Goal: Find specific page/section: Find specific page/section

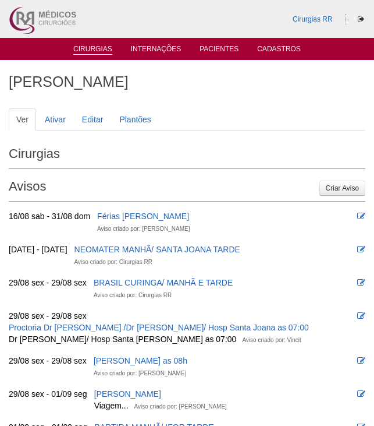
click at [95, 48] on link "Cirurgias" at bounding box center [92, 50] width 39 height 10
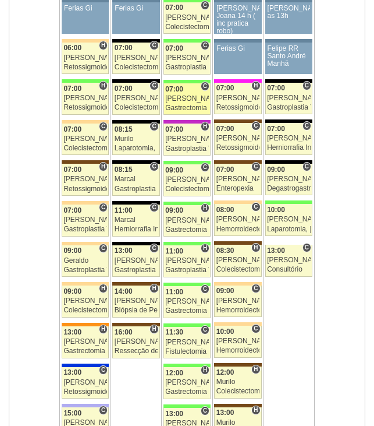
scroll to position [757, 0]
